Goal: Find specific page/section: Find specific page/section

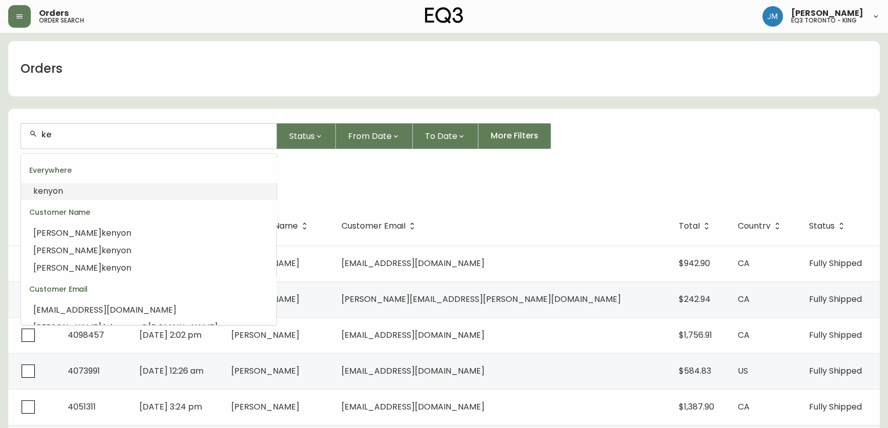
type input "k"
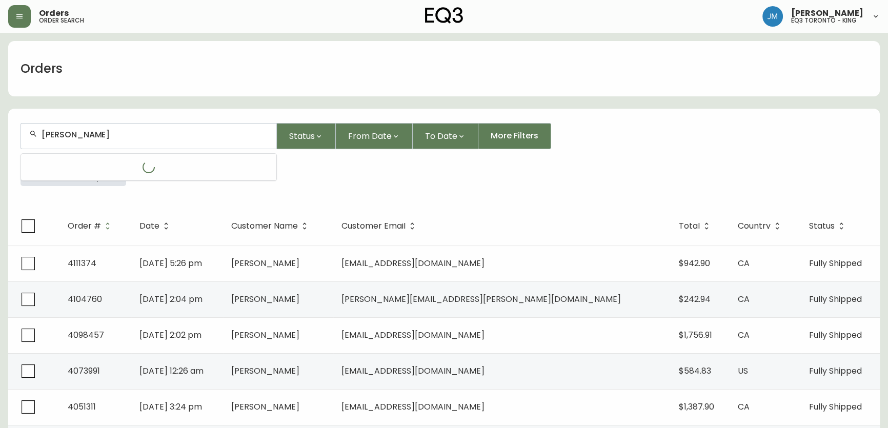
type input "[PERSON_NAME]"
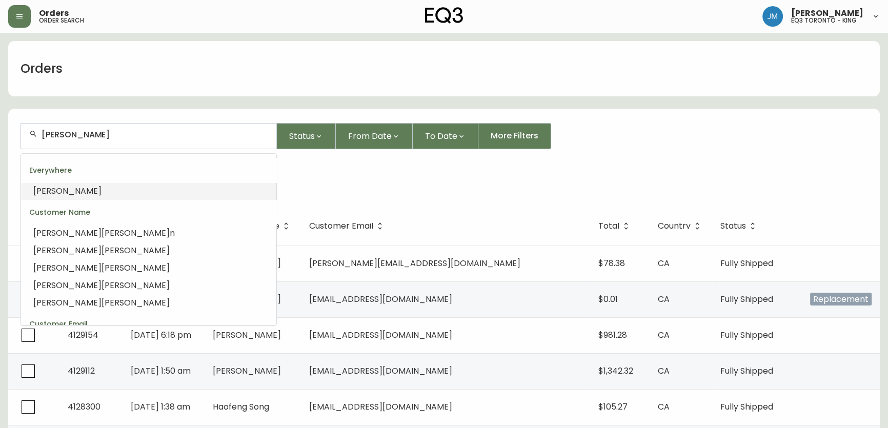
click at [97, 130] on input "[PERSON_NAME]" at bounding box center [155, 135] width 227 height 10
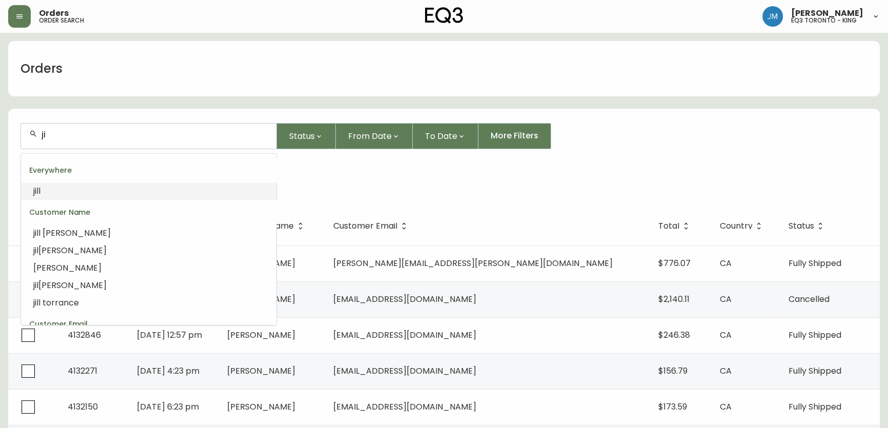
type input "j"
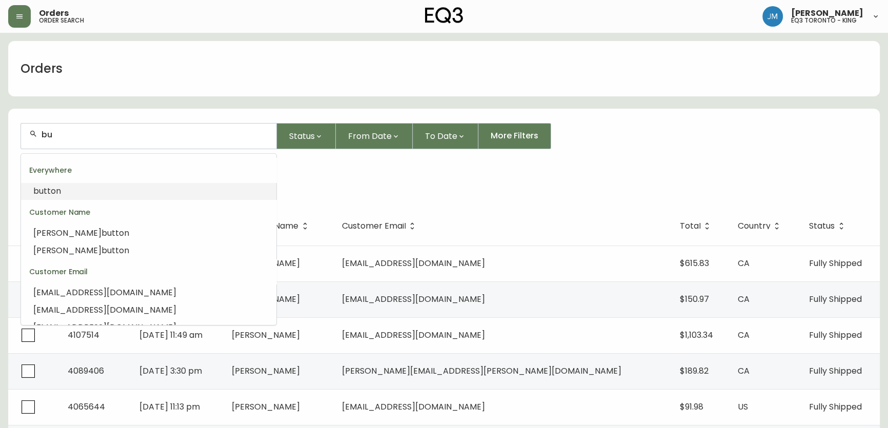
type input "b"
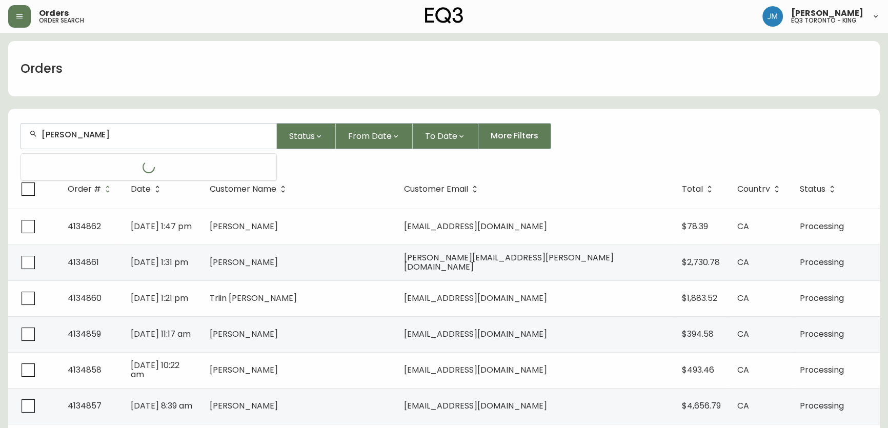
type input "[PERSON_NAME]"
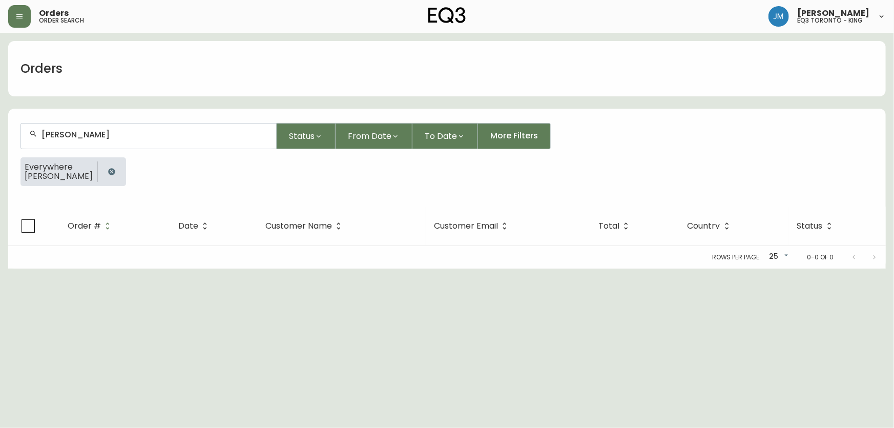
click at [101, 172] on button "button" at bounding box center [111, 171] width 20 height 20
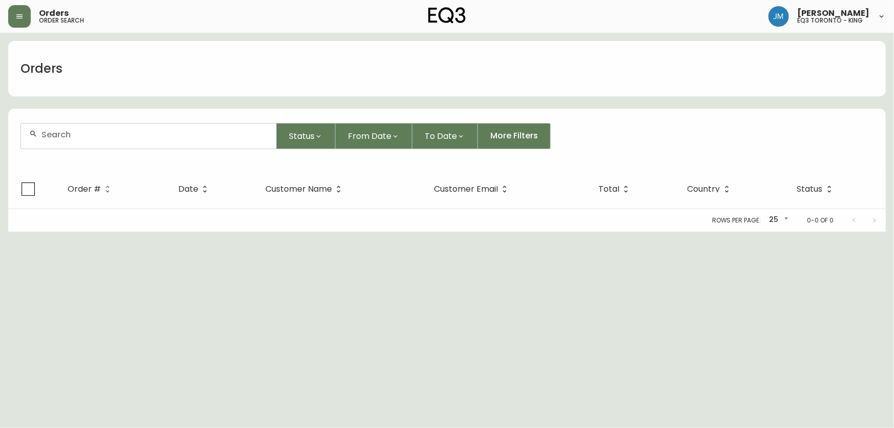
click at [87, 140] on div at bounding box center [148, 136] width 255 height 25
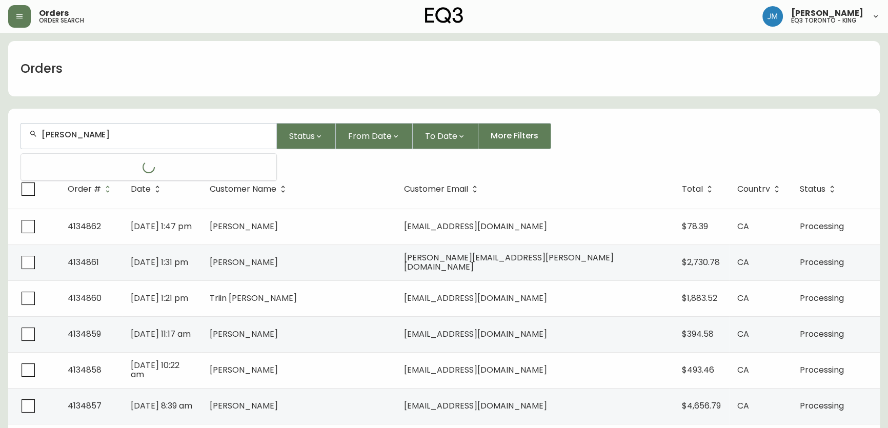
type input "[PERSON_NAME]"
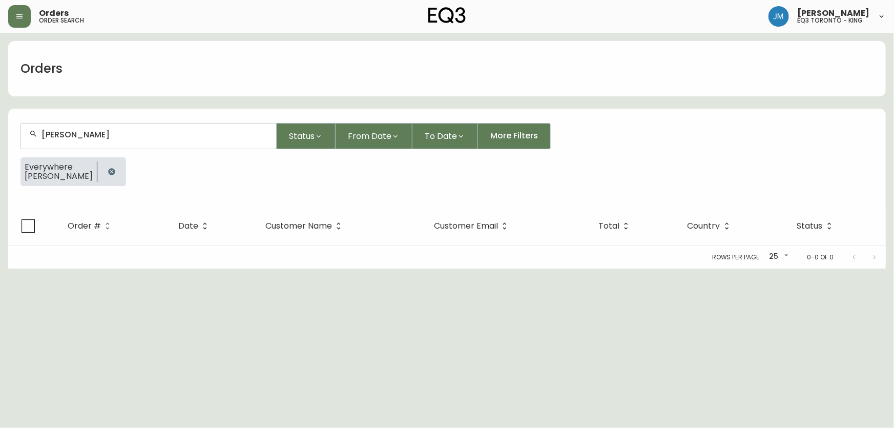
click at [108, 171] on icon "button" at bounding box center [111, 171] width 7 height 7
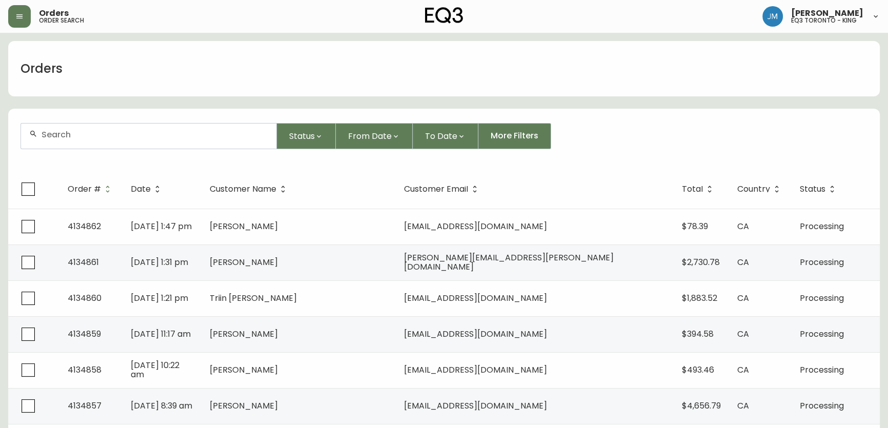
click at [88, 138] on input "text" at bounding box center [155, 135] width 227 height 10
type input "[PERSON_NAME]"
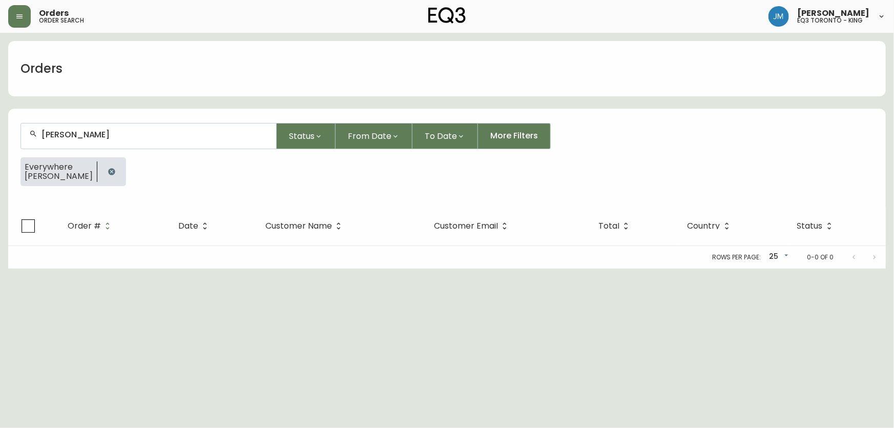
click at [108, 168] on icon "button" at bounding box center [112, 172] width 8 height 8
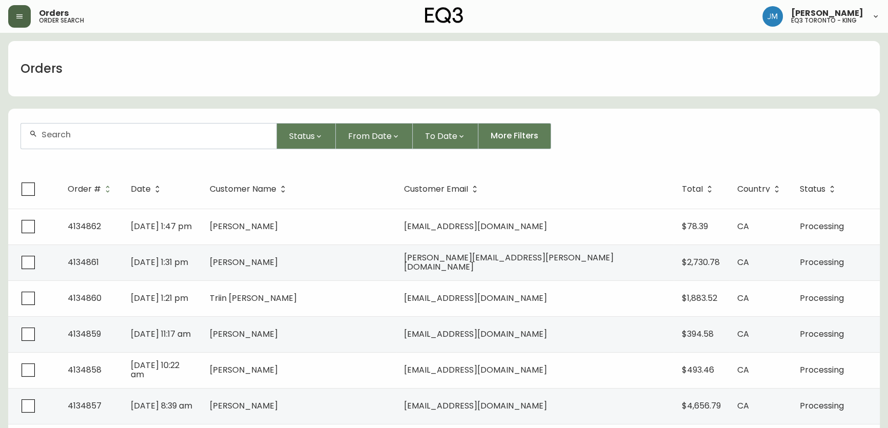
click at [9, 20] on button "button" at bounding box center [19, 16] width 23 height 23
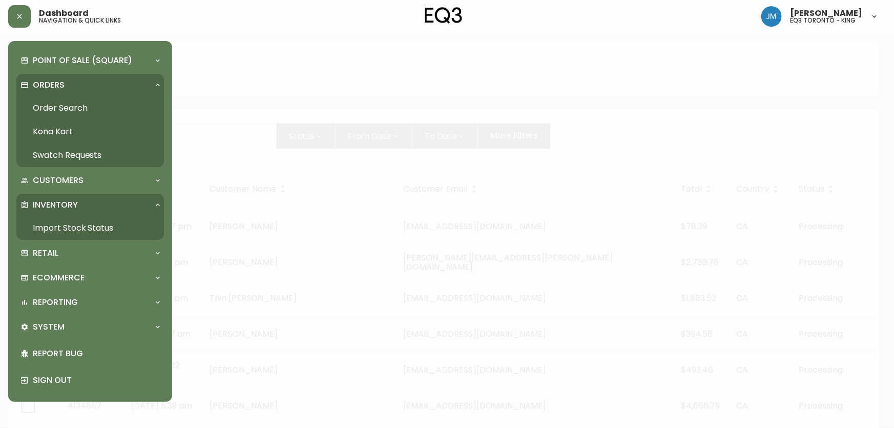
click at [115, 227] on link "Import Stock Status" at bounding box center [90, 228] width 148 height 24
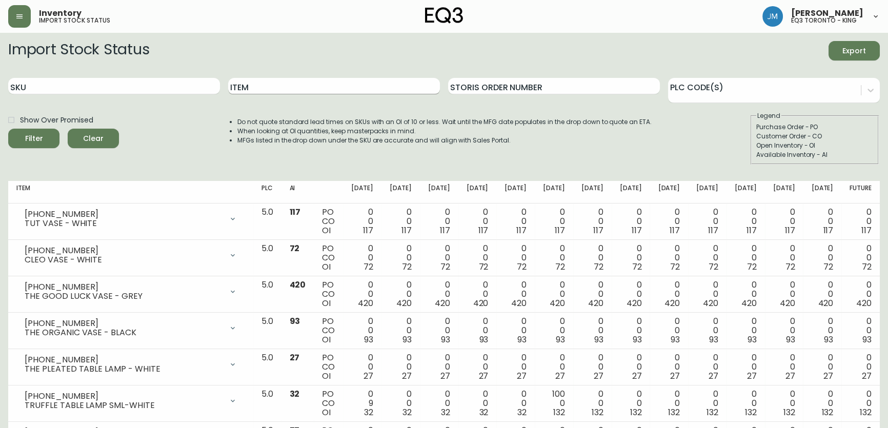
click at [255, 80] on input "Item" at bounding box center [334, 86] width 212 height 16
type input "d"
type input "addie"
click at [8, 129] on button "Filter" at bounding box center [33, 138] width 51 height 19
